Goal: Task Accomplishment & Management: Complete application form

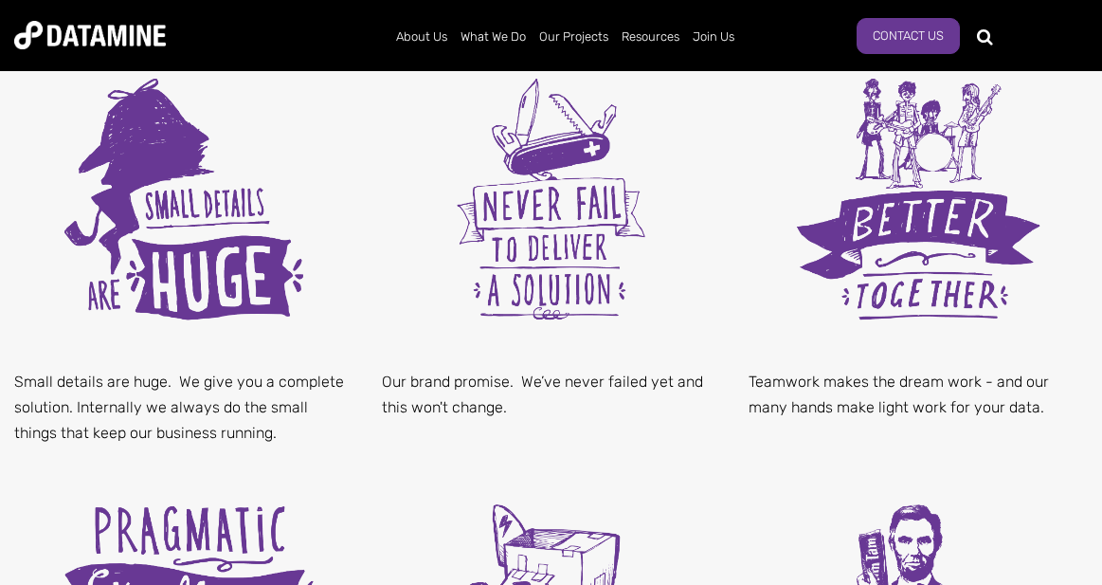
scroll to position [935, 0]
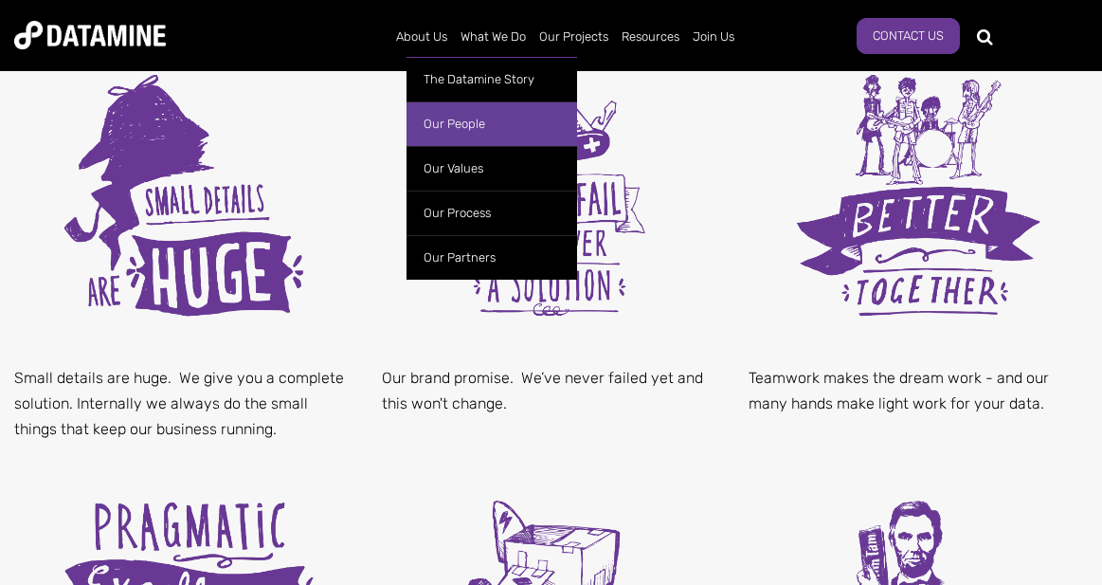
click at [467, 128] on link "Our People" at bounding box center [492, 123] width 171 height 45
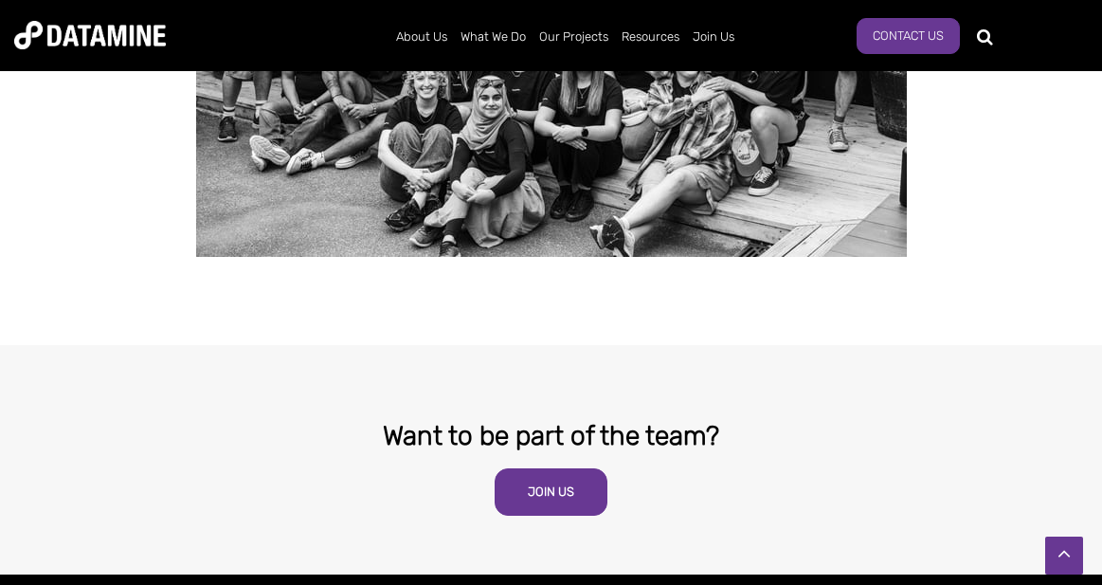
scroll to position [3593, 0]
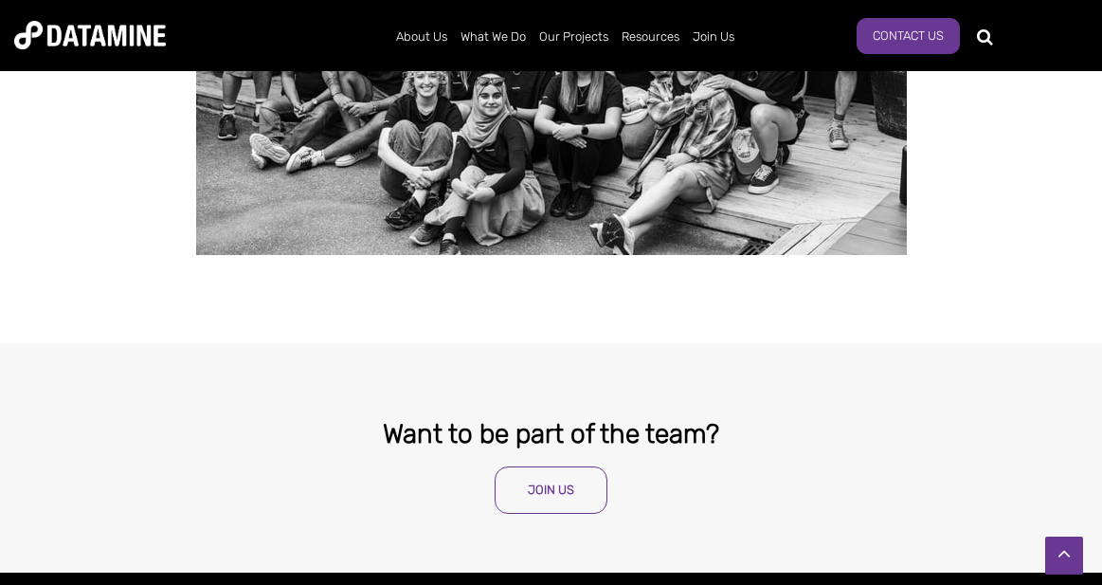
click at [566, 466] on link "Join Us" at bounding box center [551, 489] width 113 height 47
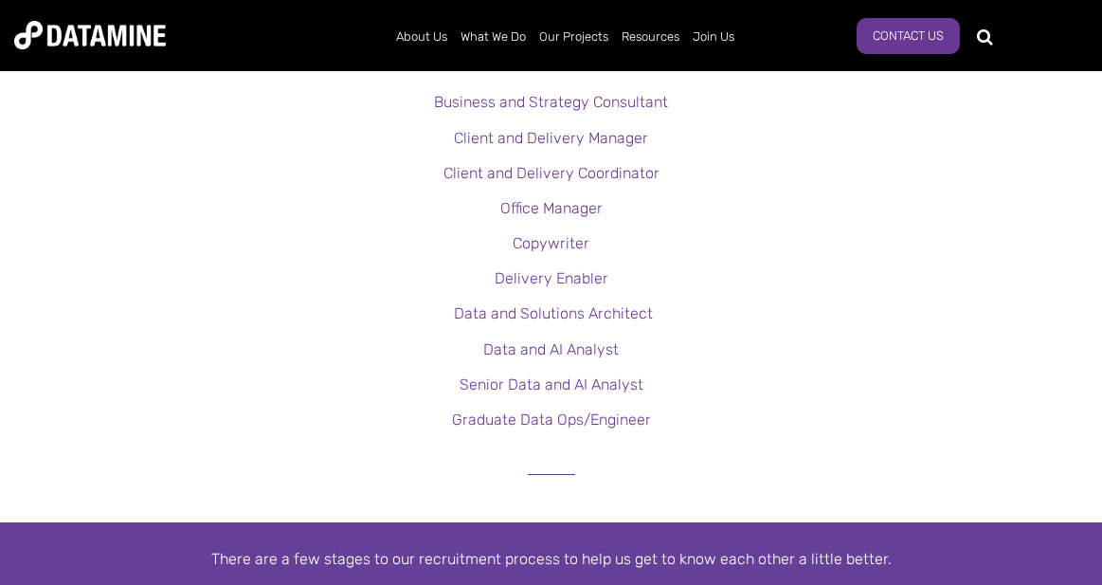
scroll to position [445, 0]
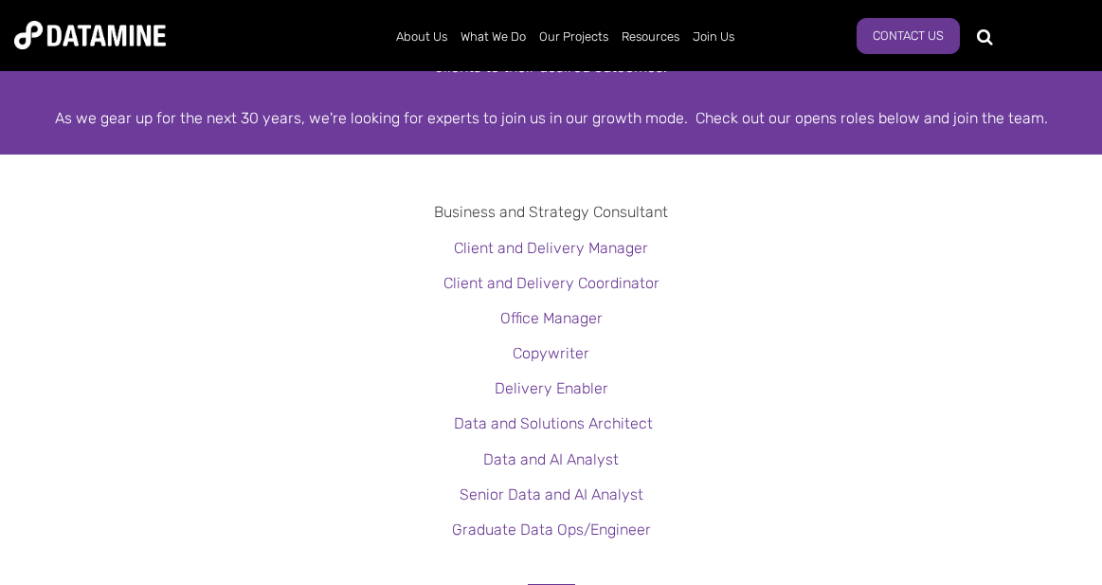
click at [569, 211] on link "Business and Strategy Consultant" at bounding box center [551, 212] width 234 height 18
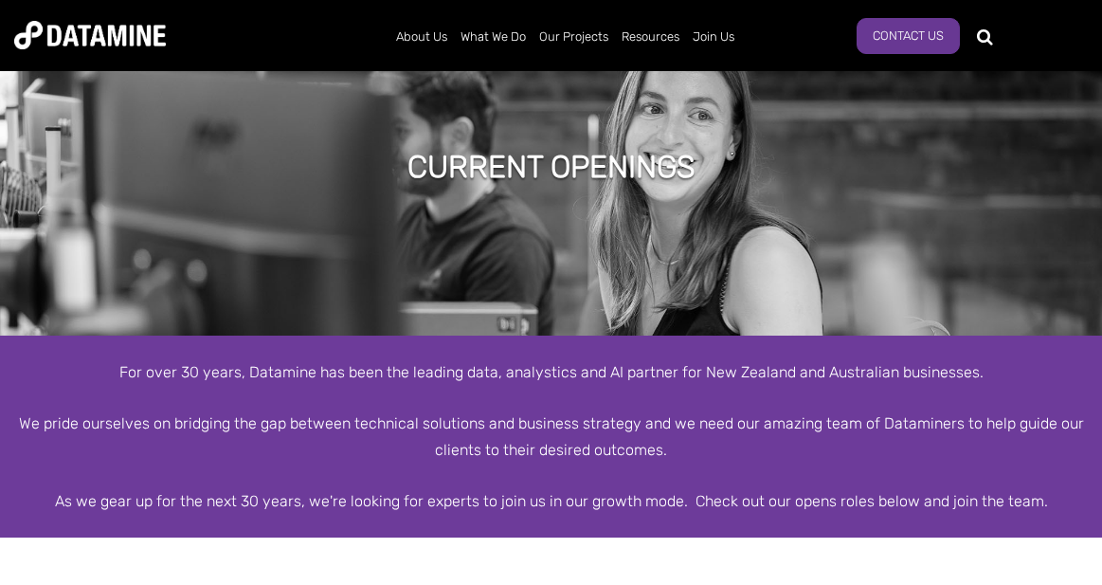
scroll to position [0, 0]
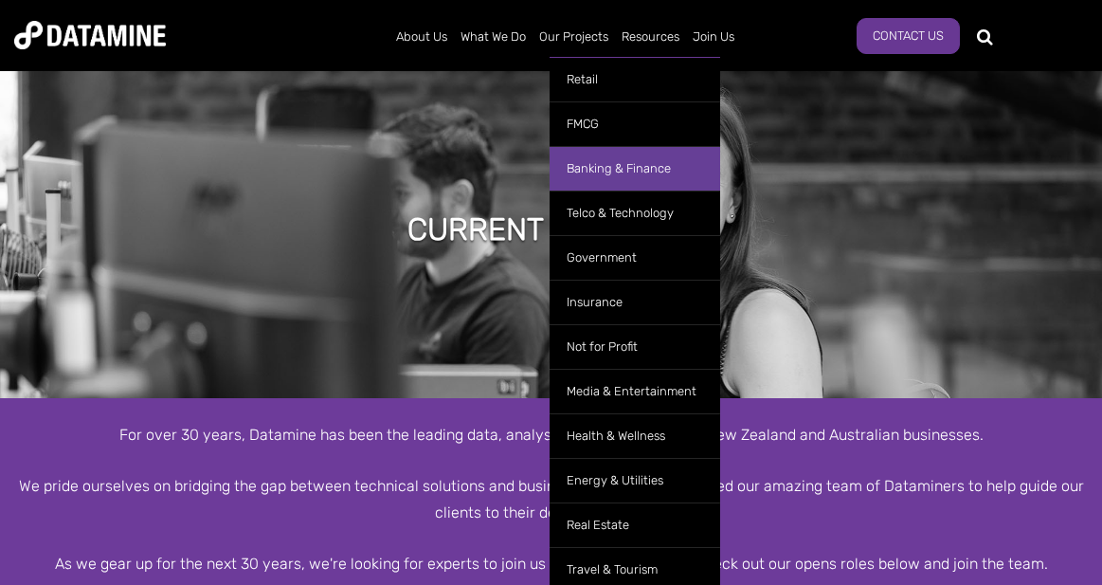
click at [612, 170] on link "Banking & Finance" at bounding box center [635, 168] width 171 height 45
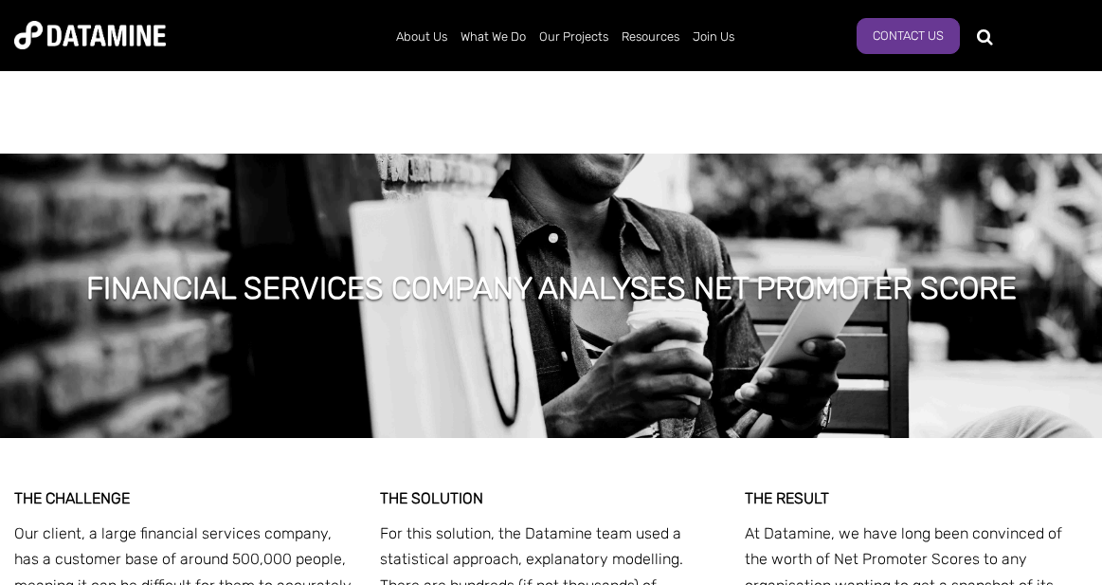
scroll to position [3029, 0]
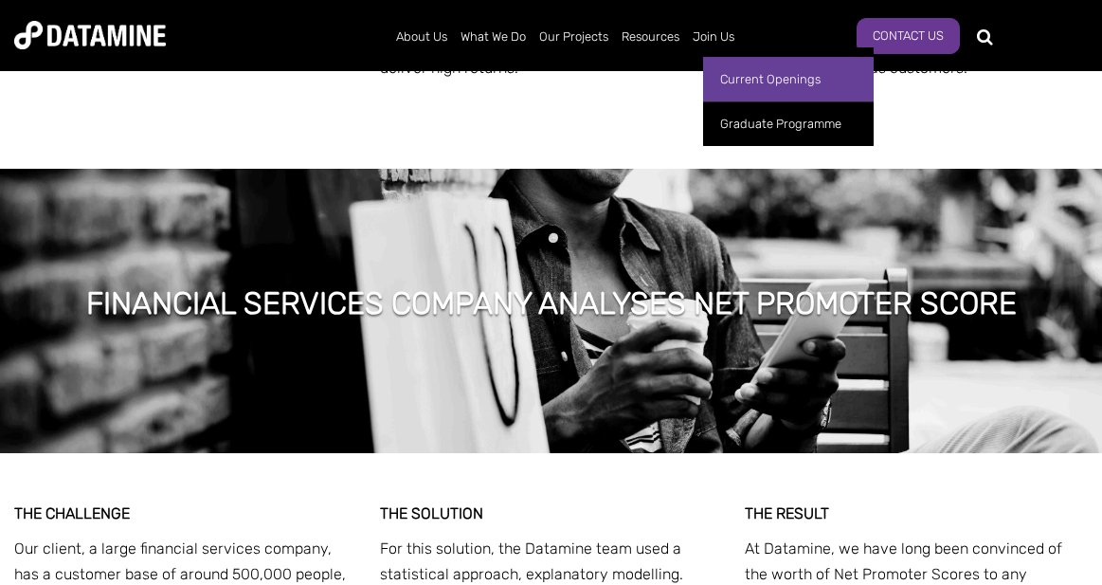
click at [760, 77] on link "Current Openings" at bounding box center [788, 79] width 171 height 45
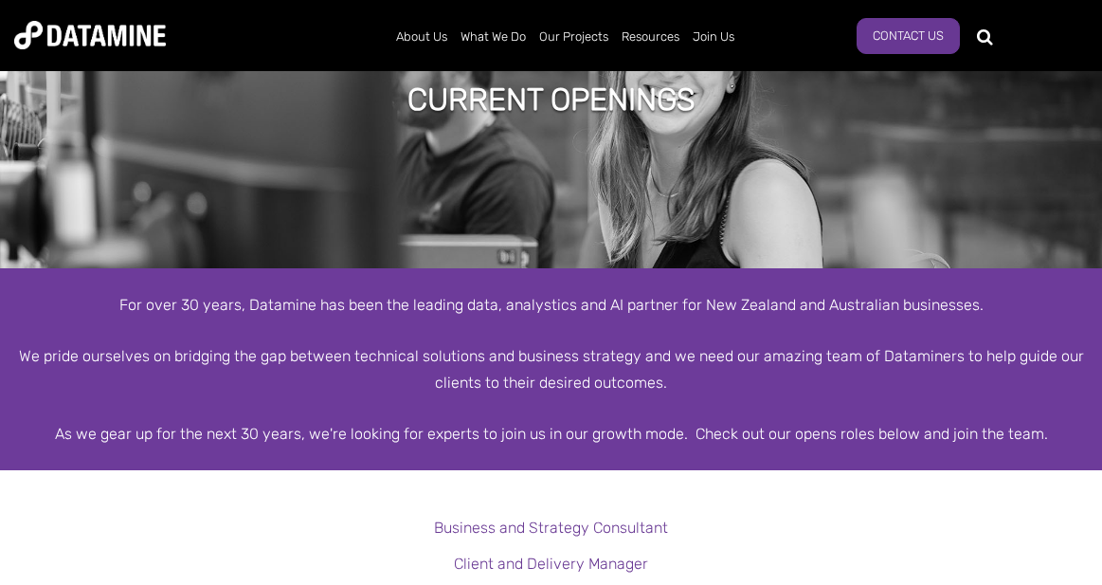
scroll to position [62, 0]
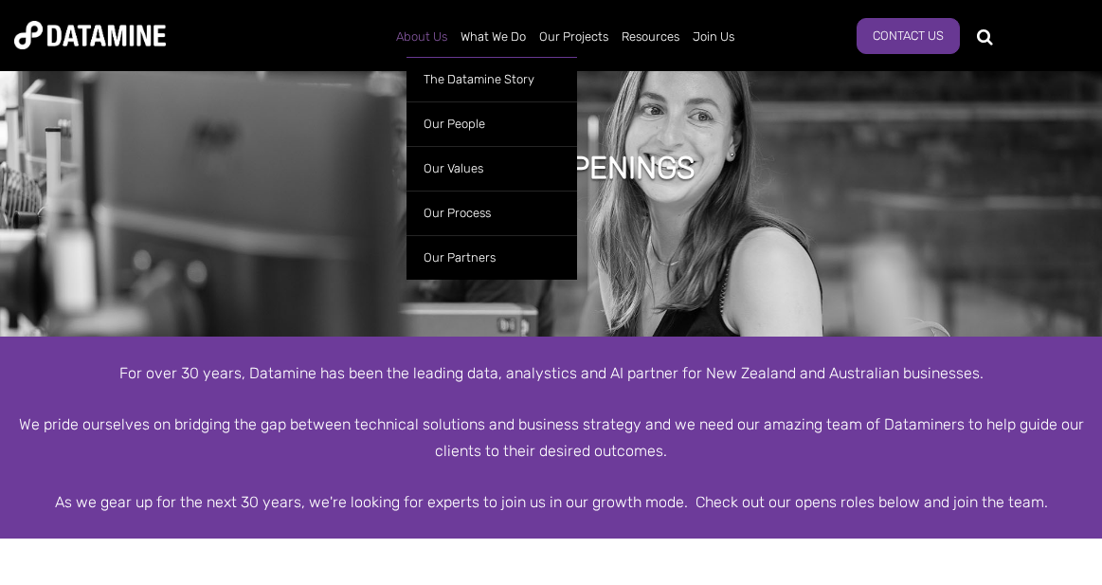
click at [423, 33] on link "About Us" at bounding box center [421, 36] width 64 height 49
